Goal: Answer question/provide support: Share knowledge or assist other users

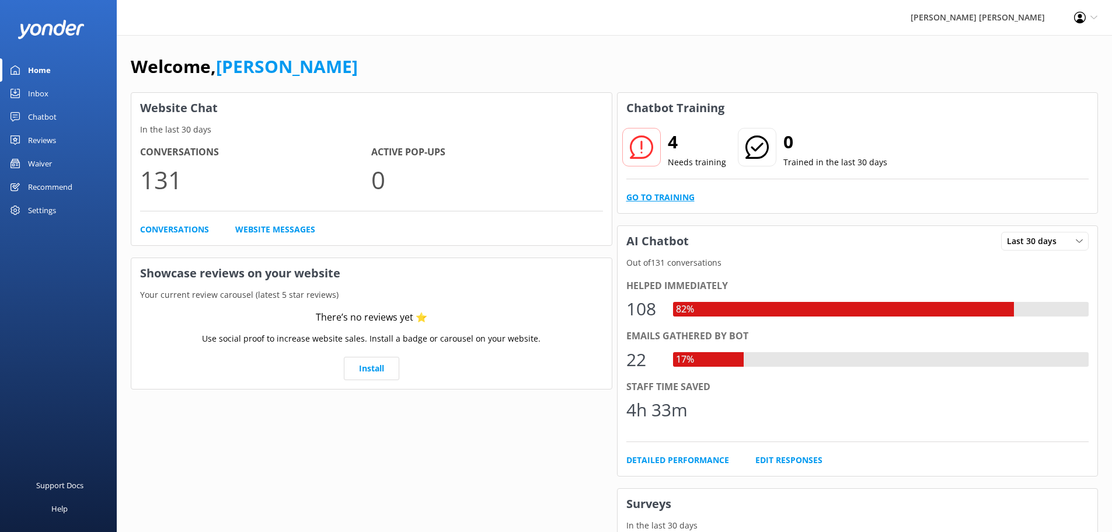
click at [653, 196] on link "Go to Training" at bounding box center [660, 197] width 68 height 13
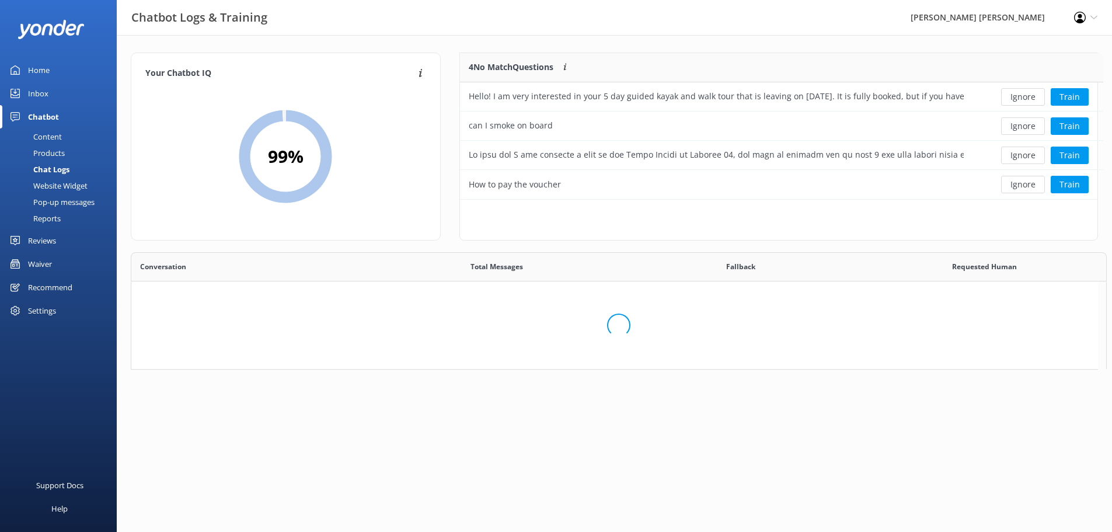
scroll to position [400, 957]
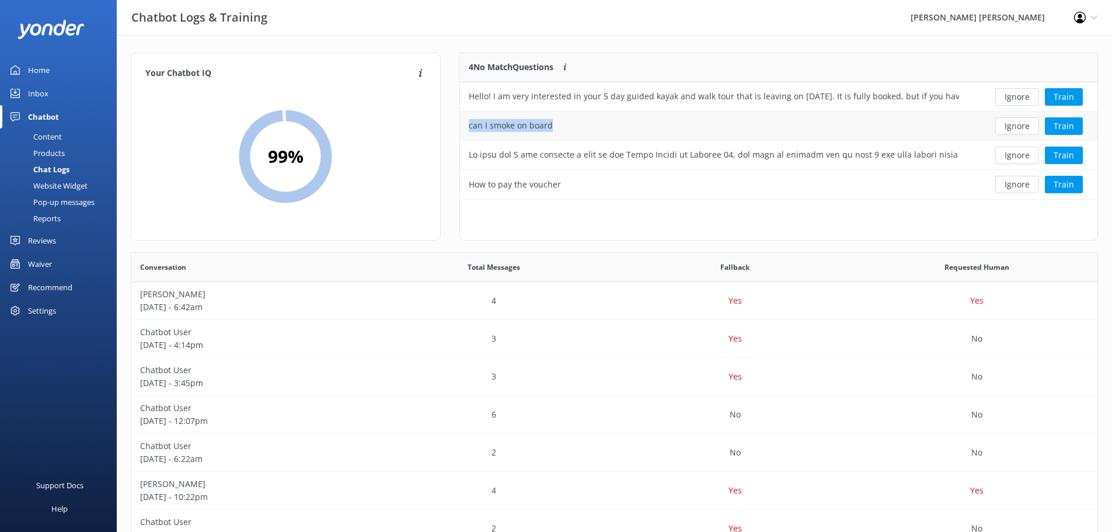
drag, startPoint x: 574, startPoint y: 121, endPoint x: 469, endPoint y: 134, distance: 105.8
click at [469, 134] on div "can I smoke on board" at bounding box center [714, 125] width 508 height 29
copy div "can I smoke on board"
click at [1012, 101] on button "Ignore" at bounding box center [1017, 97] width 44 height 18
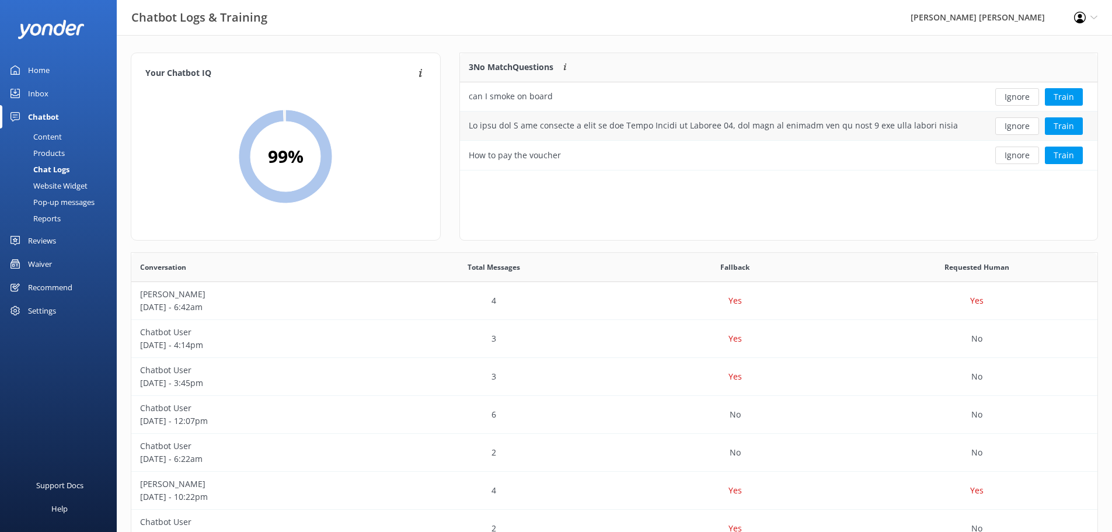
scroll to position [109, 628]
click at [1019, 95] on button "Ignore" at bounding box center [1017, 97] width 44 height 18
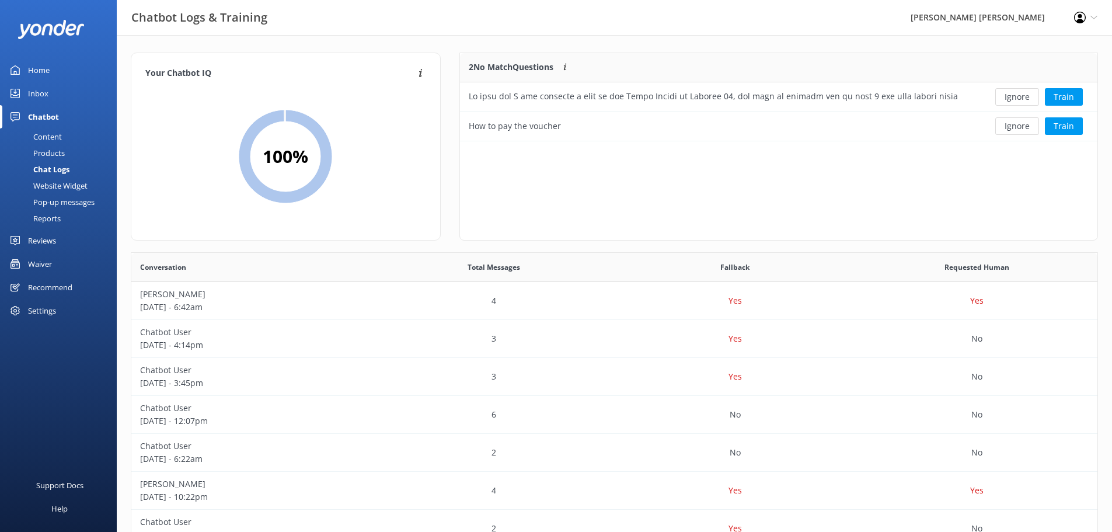
scroll to position [79, 628]
click at [953, 100] on div "row" at bounding box center [714, 96] width 490 height 13
click at [1007, 100] on button "Ignore" at bounding box center [1017, 97] width 44 height 18
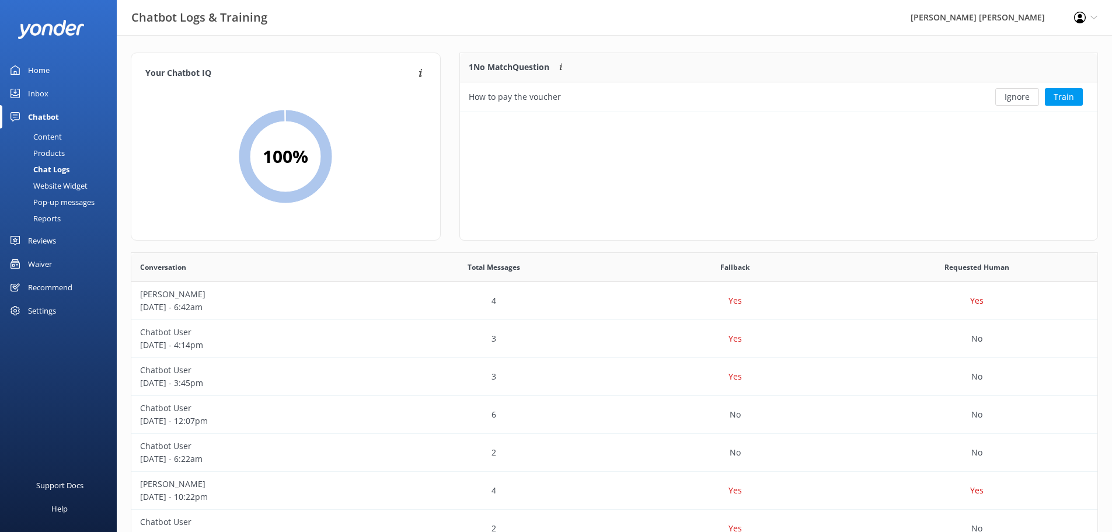
scroll to position [50, 628]
drag, startPoint x: 627, startPoint y: 97, endPoint x: 624, endPoint y: 92, distance: 6.8
click at [628, 97] on div "How to pay the voucher" at bounding box center [714, 96] width 508 height 29
drag, startPoint x: 602, startPoint y: 98, endPoint x: 461, endPoint y: 109, distance: 141.6
click at [461, 109] on div "How to pay the voucher" at bounding box center [714, 96] width 508 height 29
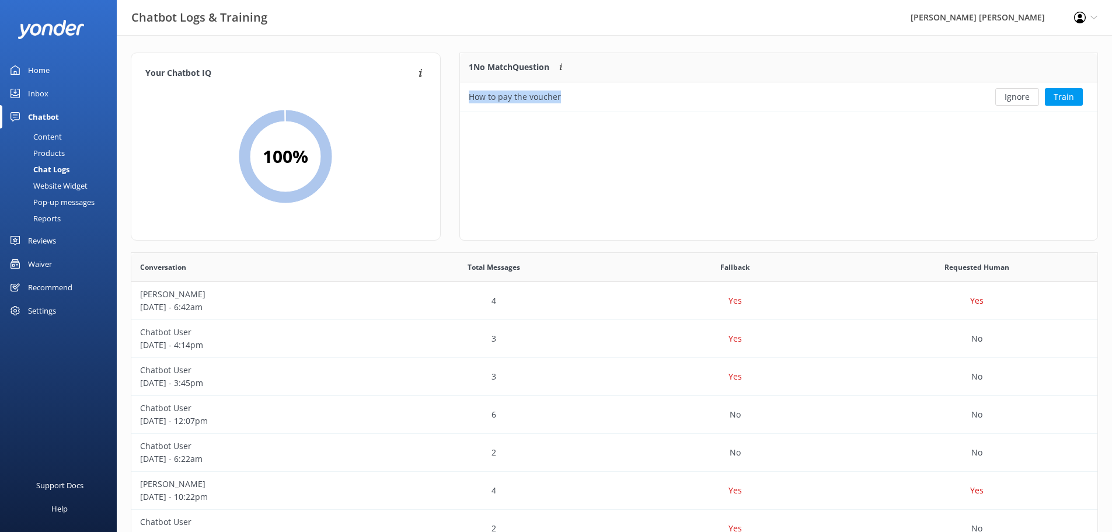
copy div "How to pay the voucher"
click at [1011, 96] on button "Ignore" at bounding box center [1017, 97] width 44 height 18
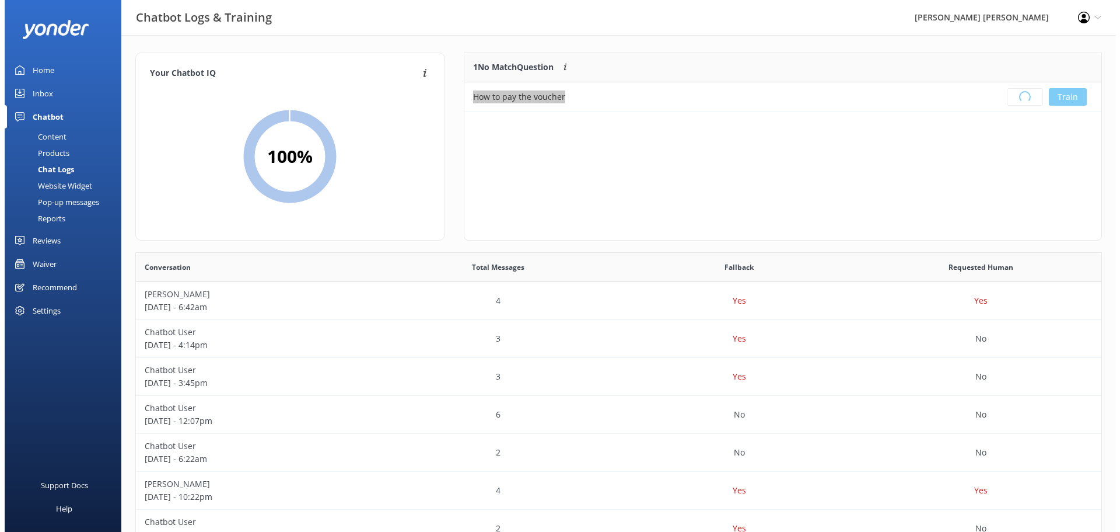
scroll to position [137, 628]
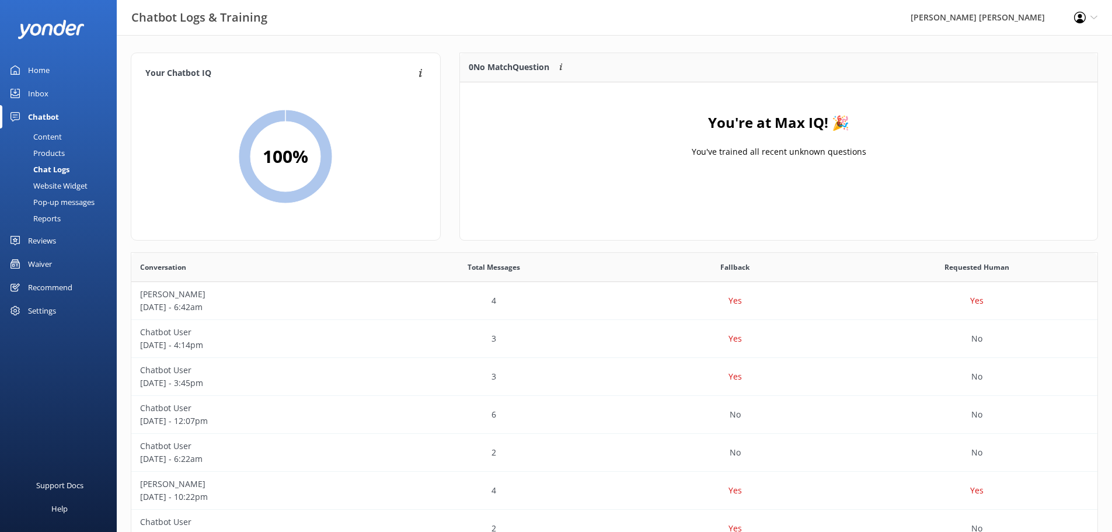
click at [39, 92] on div "Inbox" at bounding box center [38, 93] width 20 height 23
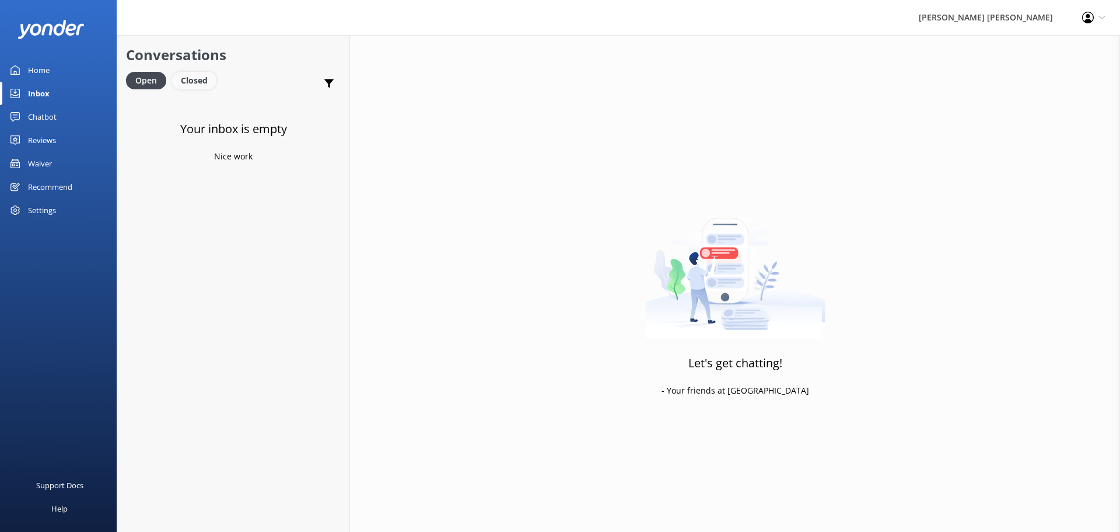
click at [186, 78] on div "Closed" at bounding box center [194, 81] width 44 height 18
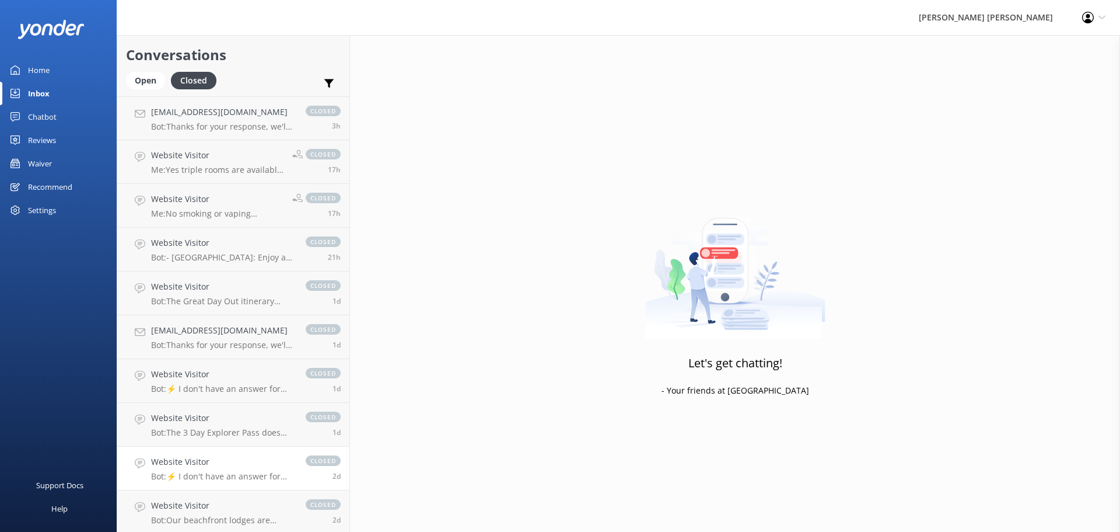
click at [236, 474] on p "Bot: ⚡ I don't have an answer for that in my knowledge base. Please try and rep…" at bounding box center [222, 476] width 143 height 11
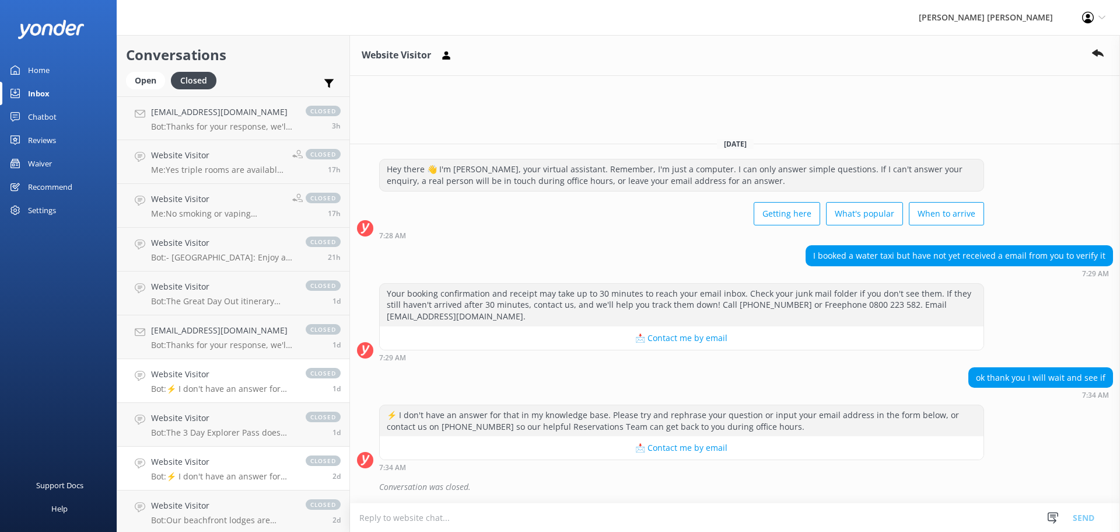
click at [213, 392] on p "Bot: ⚡ I don't have an answer for that in my knowledge base. Please try and rep…" at bounding box center [222, 388] width 143 height 11
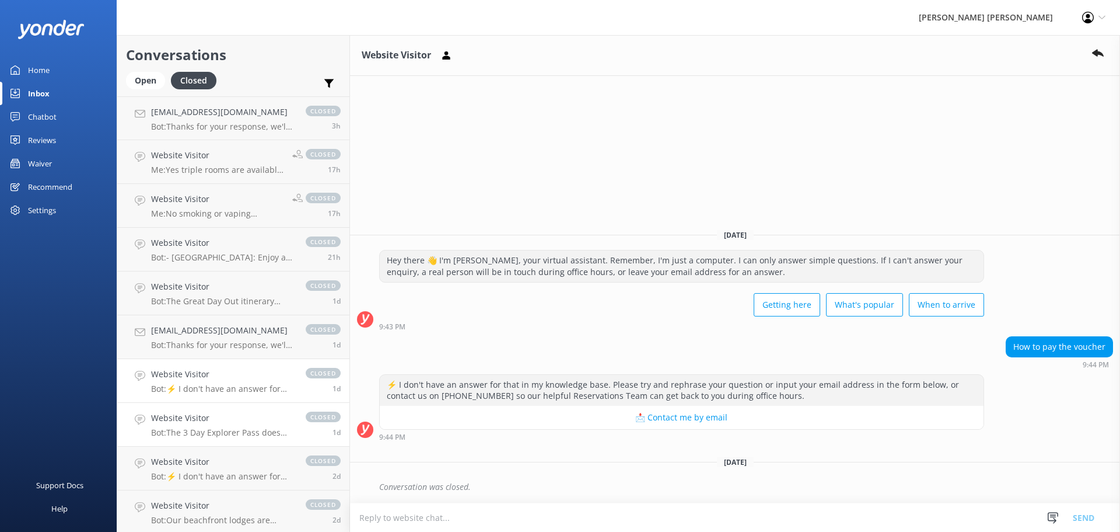
click at [200, 427] on div "Website Visitor Bot: The 3 Day Explorer Pass does not have an option to depart …" at bounding box center [222, 424] width 143 height 26
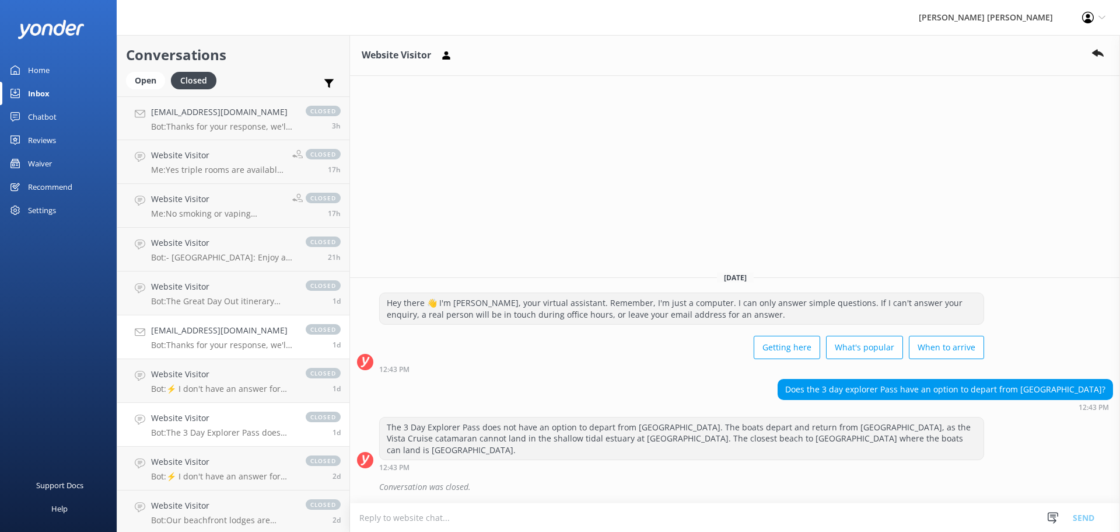
click at [198, 351] on link "[EMAIL_ADDRESS][DOMAIN_NAME] Bot: Thanks for your response, we'll get back to y…" at bounding box center [233, 337] width 232 height 44
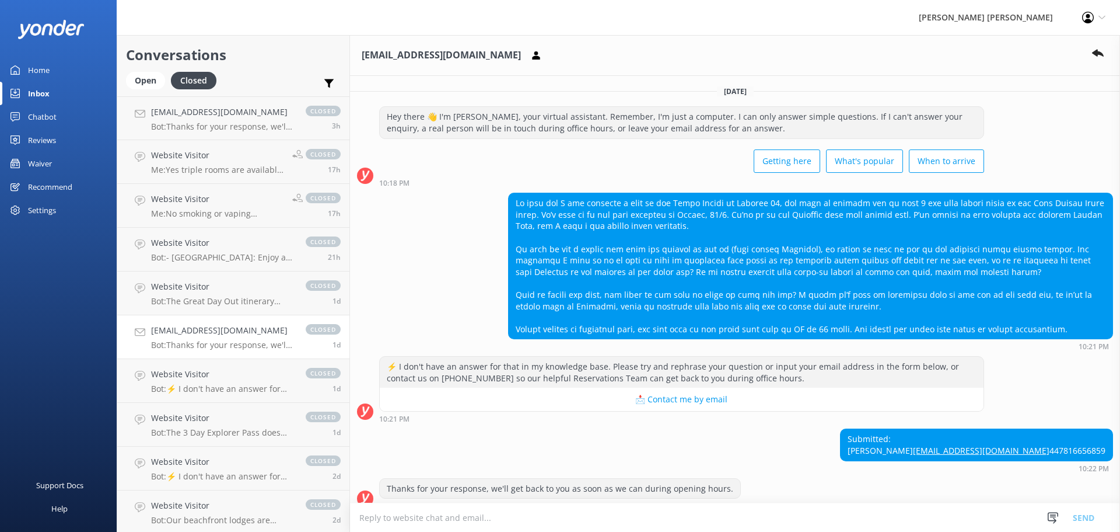
scroll to position [92, 0]
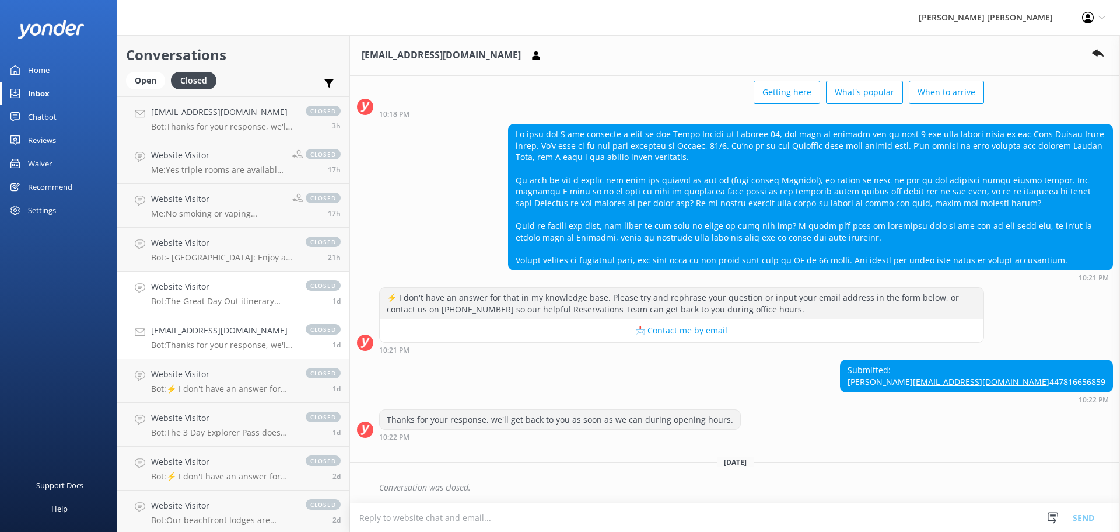
click at [196, 304] on p "Bot: The Great Day Out itinerary does not include a stop at [GEOGRAPHIC_DATA]. …" at bounding box center [222, 301] width 143 height 11
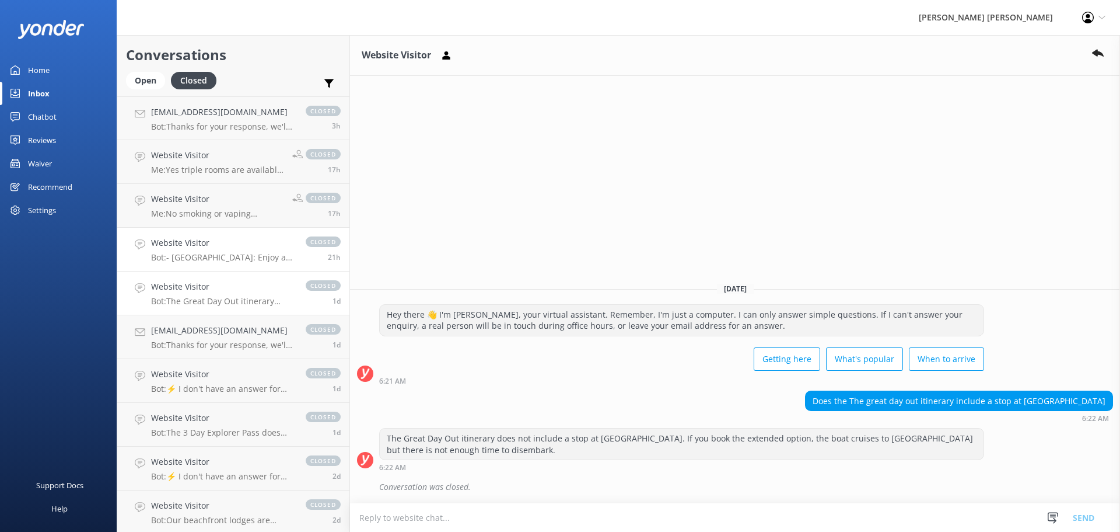
click at [216, 254] on p "Bot: - [GEOGRAPHIC_DATA]: Enjoy a return boat transport to this long, [GEOGRAPH…" at bounding box center [222, 257] width 143 height 11
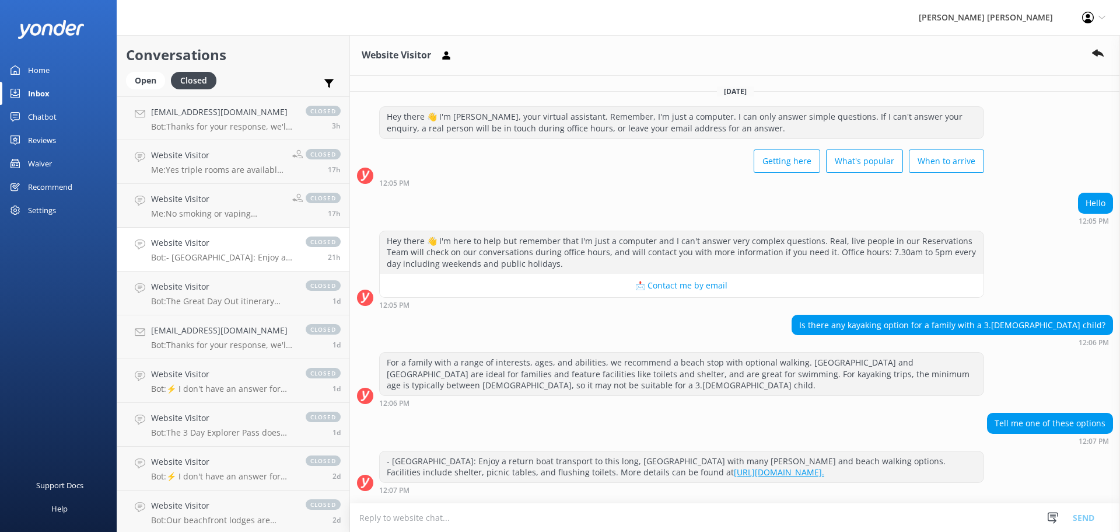
scroll to position [22, 0]
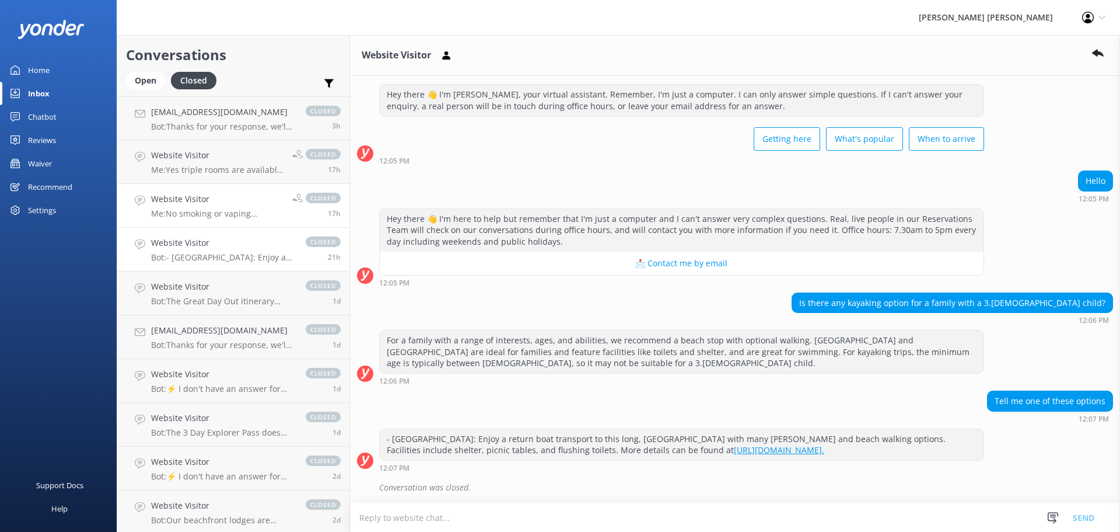
click at [257, 212] on p "Me: No smoking or vaping onboard the boats is permitted" at bounding box center [217, 213] width 132 height 11
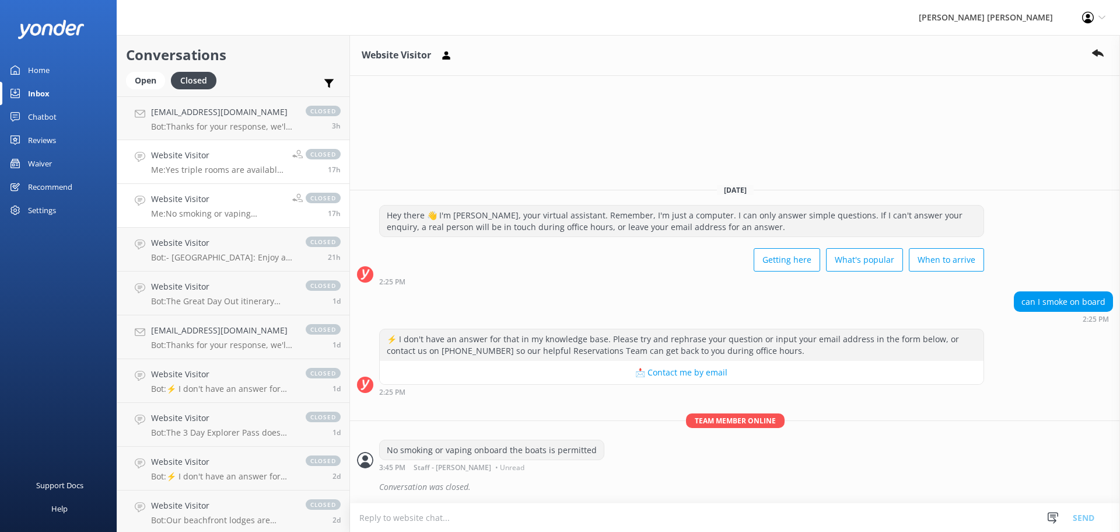
click at [252, 170] on p "Me: Yes triple rooms are available on selected dates, please leave your email a…" at bounding box center [217, 170] width 132 height 11
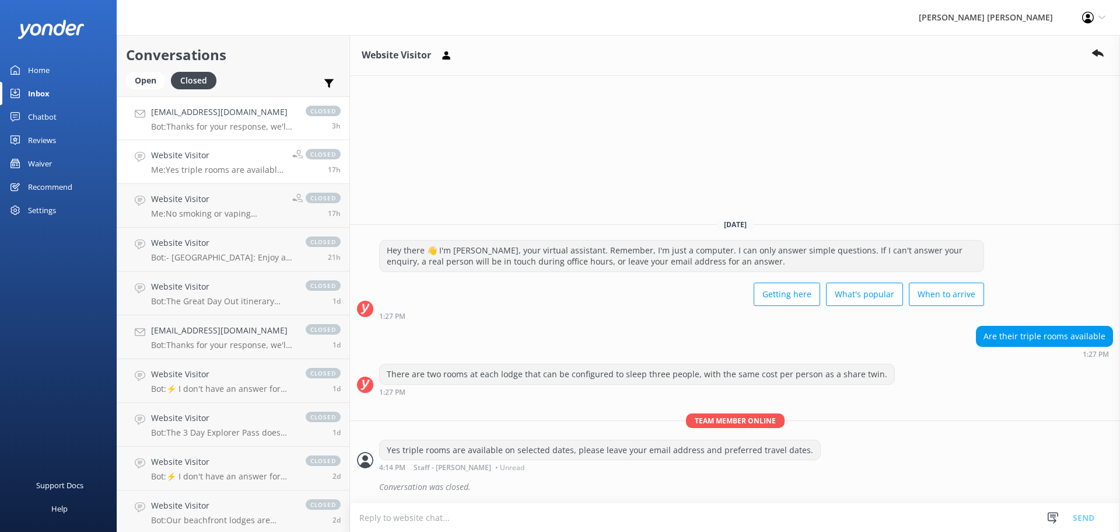
click at [252, 130] on p "Bot: Thanks for your response, we'll get back to you as soon as we can during o…" at bounding box center [222, 126] width 143 height 11
